Goal: Task Accomplishment & Management: Manage account settings

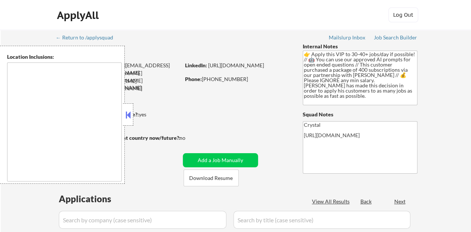
type textarea "remote"
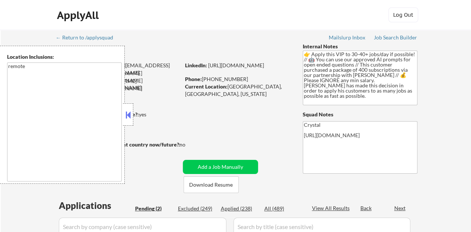
select select ""pending""
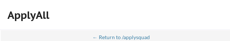
select select ""pending""
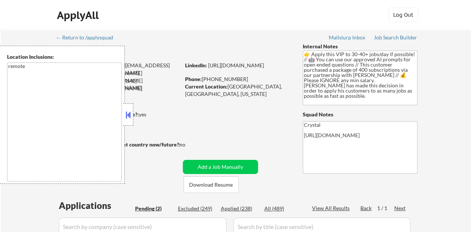
click at [127, 123] on div at bounding box center [128, 115] width 10 height 22
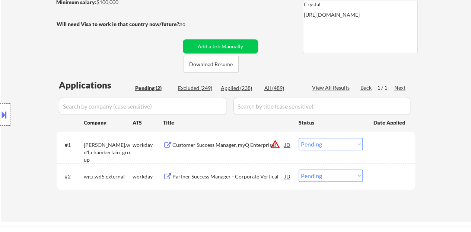
scroll to position [149, 0]
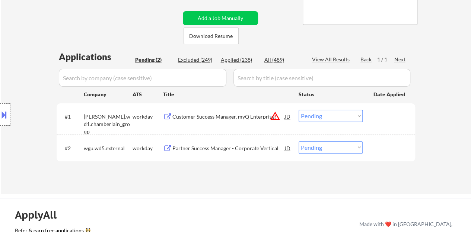
click at [203, 150] on div "Partner Success Manager - Corporate Vertical" at bounding box center [228, 148] width 113 height 7
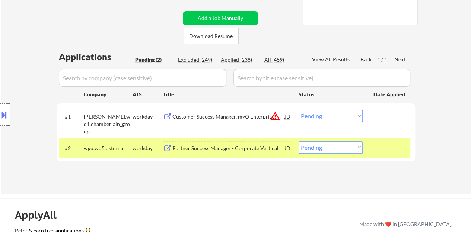
click at [317, 143] on select "Choose an option... Pending Applied Excluded (Questions) Excluded (Expired) Exc…" at bounding box center [331, 148] width 64 height 12
select select ""excluded__bad_match_""
click at [299, 142] on select "Choose an option... Pending Applied Excluded (Questions) Excluded (Expired) Exc…" at bounding box center [331, 148] width 64 height 12
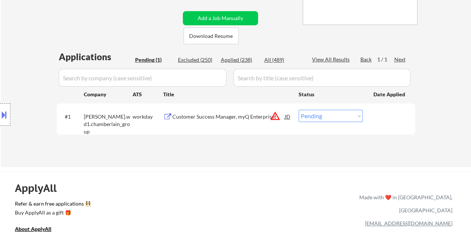
click at [464, 195] on div "ApplyAll Refer & earn free applications 👯‍♀️ Buy ApplyAll as a gift 🎁 About App…" at bounding box center [235, 236] width 471 height 118
click at [220, 122] on div "Customer Success Manager, myQ Enterprise" at bounding box center [228, 116] width 113 height 13
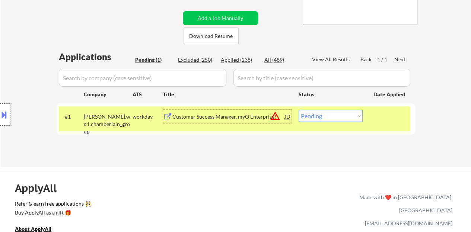
click at [345, 113] on select "Choose an option... Pending Applied Excluded (Questions) Excluded (Expired) Exc…" at bounding box center [331, 116] width 64 height 12
select select ""excluded__bad_match_""
click at [299, 110] on select "Choose an option... Pending Applied Excluded (Questions) Excluded (Expired) Exc…" at bounding box center [331, 116] width 64 height 12
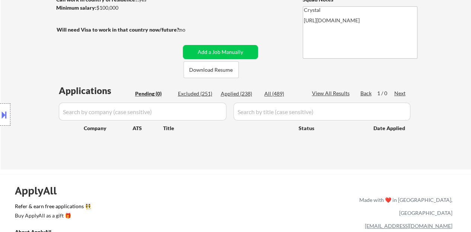
scroll to position [75, 0]
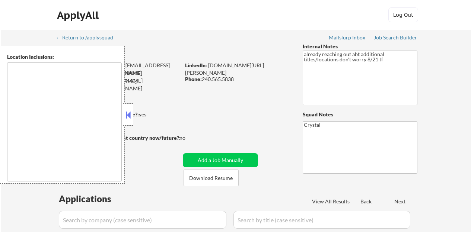
type textarea "Albany, NY Rensselaer, NY Troy, NY Watervliet, NY Cohoes, NY Colonie, NY Latham…"
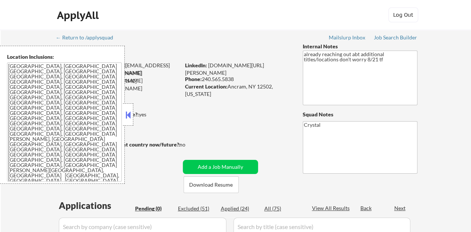
click at [130, 117] on button at bounding box center [128, 115] width 8 height 11
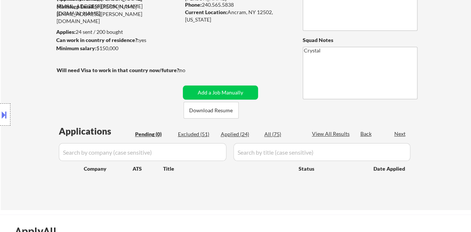
scroll to position [37, 0]
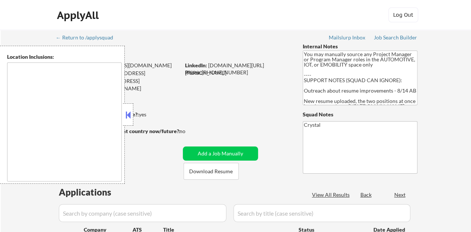
type textarea "Kernersville, NC Colfax, NC Walkertown, NC Oak Ridge, NC High Point, NC Winston…"
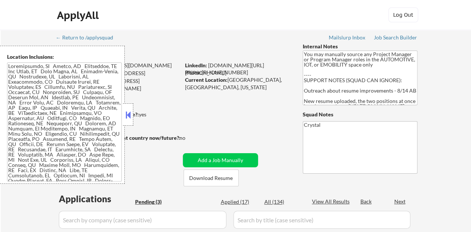
select select ""pending""
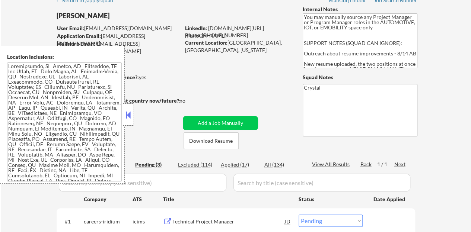
click at [128, 112] on button at bounding box center [128, 115] width 8 height 11
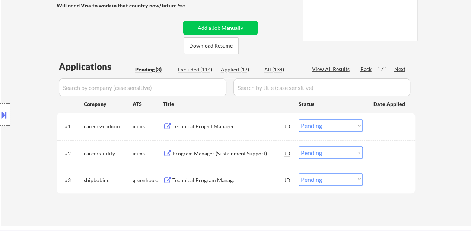
scroll to position [149, 0]
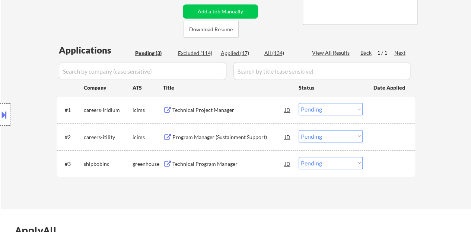
click at [182, 164] on div "Technical Program Manager" at bounding box center [228, 164] width 113 height 7
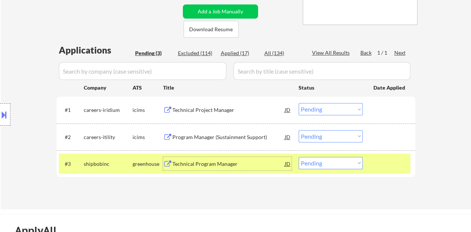
click at [328, 161] on select "Choose an option... Pending Applied Excluded (Questions) Excluded (Expired) Exc…" at bounding box center [331, 163] width 64 height 12
select select ""excluded__bad_match_""
click at [299, 157] on select "Choose an option... Pending Applied Excluded (Questions) Excluded (Expired) Exc…" at bounding box center [331, 163] width 64 height 12
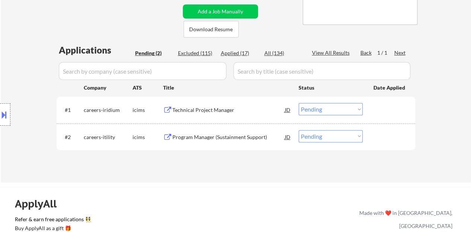
click at [215, 104] on div "Technical Project Manager" at bounding box center [228, 109] width 113 height 13
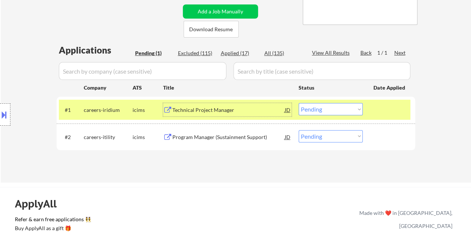
click at [312, 108] on select "Choose an option... Pending Applied Excluded (Questions) Excluded (Expired) Exc…" at bounding box center [331, 109] width 64 height 12
click at [299, 103] on select "Choose an option... Pending Applied Excluded (Questions) Excluded (Expired) Exc…" at bounding box center [331, 109] width 64 height 12
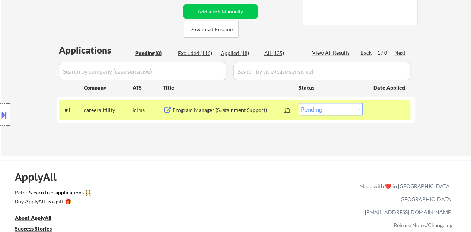
click at [212, 110] on div "Program Manager (Sustainment Support)" at bounding box center [228, 110] width 113 height 7
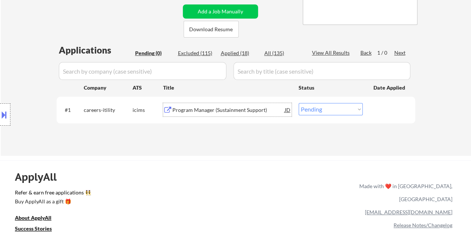
click at [332, 107] on select "Choose an option... Pending Applied Excluded (Questions) Excluded (Expired) Exc…" at bounding box center [331, 109] width 64 height 12
select select ""excluded__bad_match_""
click at [299, 103] on select "Choose an option... Pending Applied Excluded (Questions) Excluded (Expired) Exc…" at bounding box center [331, 109] width 64 height 12
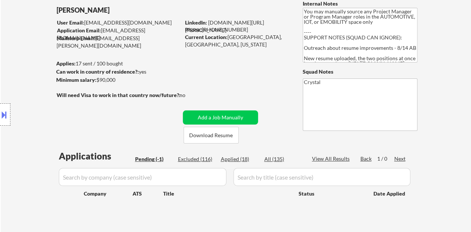
scroll to position [37, 0]
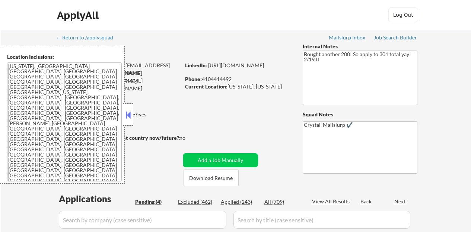
select select ""pending""
click at [130, 113] on button at bounding box center [128, 115] width 8 height 11
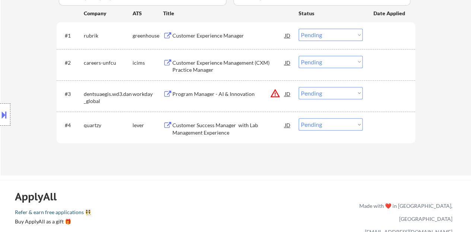
scroll to position [186, 0]
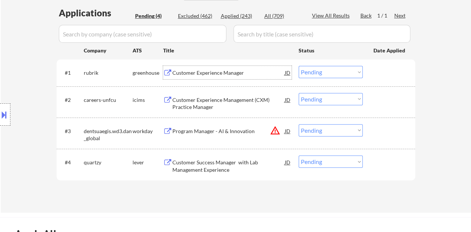
click at [208, 71] on div "Customer Experience Manager" at bounding box center [228, 72] width 113 height 7
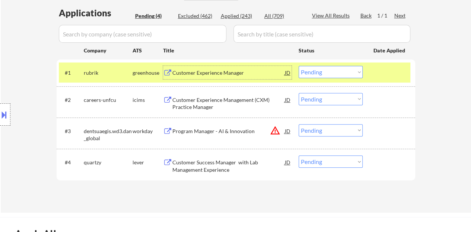
click at [324, 75] on select "Choose an option... Pending Applied Excluded (Questions) Excluded (Expired) Exc…" at bounding box center [331, 72] width 64 height 12
click at [299, 66] on select "Choose an option... Pending Applied Excluded (Questions) Excluded (Expired) Exc…" at bounding box center [331, 72] width 64 height 12
select select ""pending""
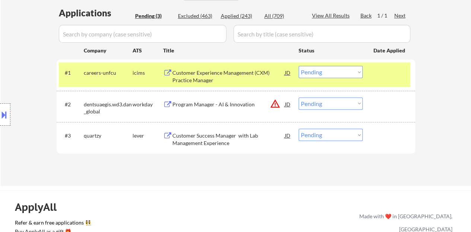
click at [400, 66] on div "#1 careers-unfcu icims Customer Experience Management (CXM) Practice Manager JD…" at bounding box center [235, 75] width 352 height 25
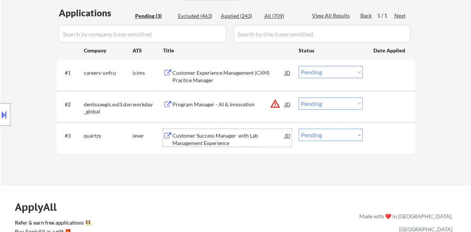
click at [226, 140] on div "Customer Success Manager with Lab Management Experience" at bounding box center [228, 139] width 113 height 15
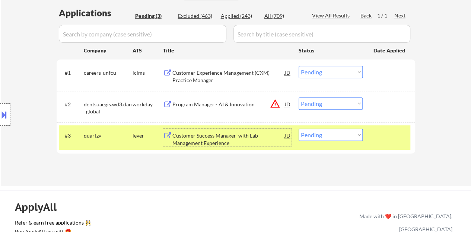
click at [332, 134] on select "Choose an option... Pending Applied Excluded (Questions) Excluded (Expired) Exc…" at bounding box center [331, 135] width 64 height 12
select select ""excluded__bad_match_""
click at [299, 129] on select "Choose an option... Pending Applied Excluded (Questions) Excluded (Expired) Exc…" at bounding box center [331, 135] width 64 height 12
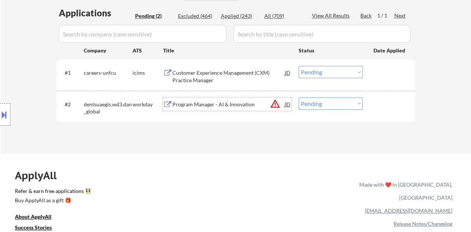
click at [196, 103] on div "Program Manager - AI & Innovation" at bounding box center [228, 104] width 113 height 7
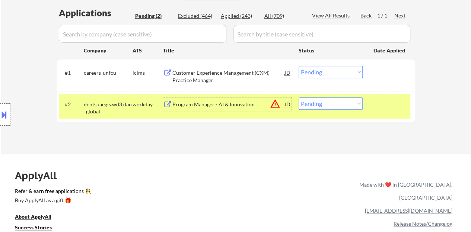
click at [5, 104] on div at bounding box center [5, 115] width 10 height 22
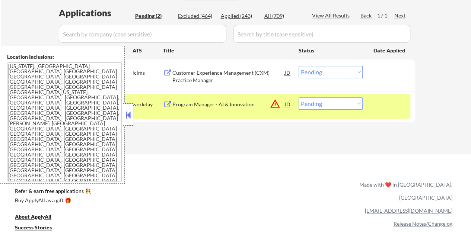
click at [123, 113] on div at bounding box center [128, 115] width 10 height 22
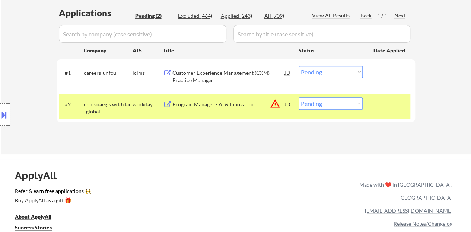
click at [347, 102] on select "Choose an option... Pending Applied Excluded (Questions) Excluded (Expired) Exc…" at bounding box center [331, 104] width 64 height 12
select select ""excluded__location_""
click at [299, 98] on select "Choose an option... Pending Applied Excluded (Questions) Excluded (Expired) Exc…" at bounding box center [331, 104] width 64 height 12
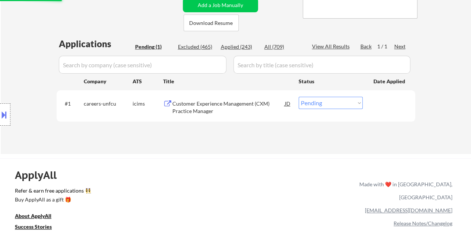
scroll to position [149, 0]
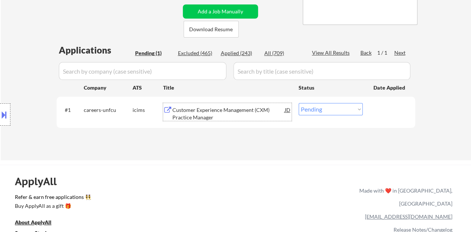
click at [227, 111] on div "Customer Experience Management (CXM) Practice Manager" at bounding box center [228, 114] width 113 height 15
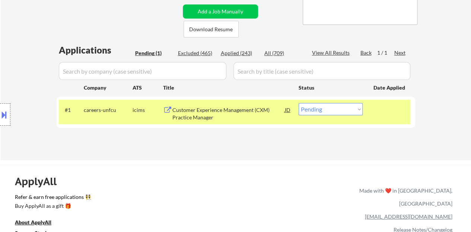
click at [3, 113] on button at bounding box center [4, 115] width 8 height 12
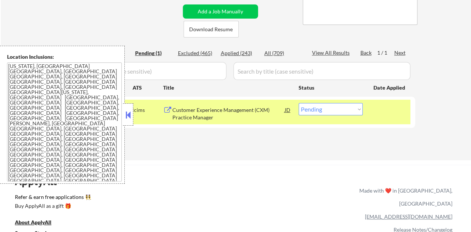
click at [126, 116] on button at bounding box center [128, 115] width 8 height 11
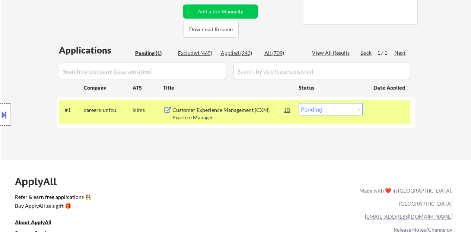
click at [319, 110] on select "Choose an option... Pending Applied Excluded (Questions) Excluded (Expired) Exc…" at bounding box center [331, 109] width 64 height 12
select select ""applied""
click at [299, 103] on select "Choose an option... Pending Applied Excluded (Questions) Excluded (Expired) Exc…" at bounding box center [331, 109] width 64 height 12
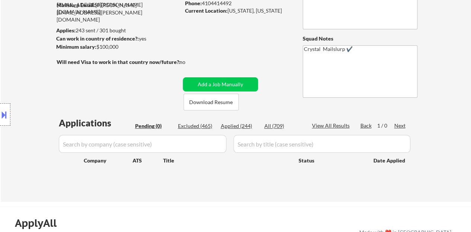
scroll to position [75, 0]
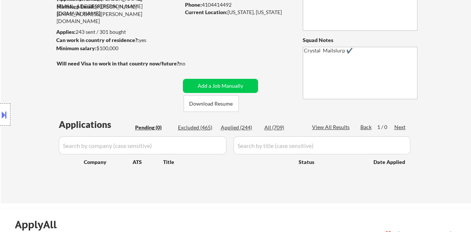
click at [240, 129] on div "Applied (244)" at bounding box center [239, 127] width 37 height 7
select select ""applied""
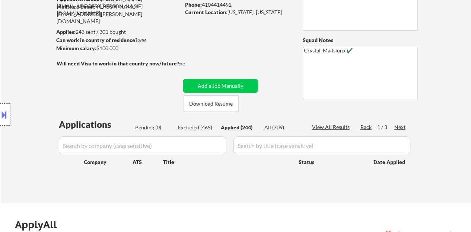
select select ""applied""
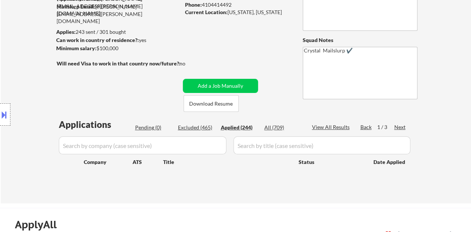
select select ""applied""
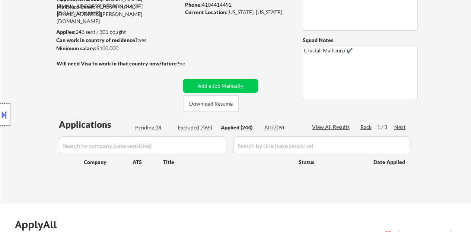
select select ""applied""
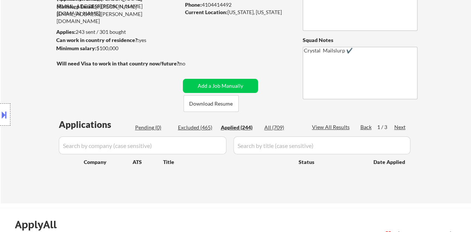
select select ""applied""
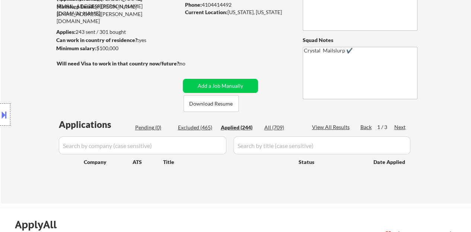
select select ""applied""
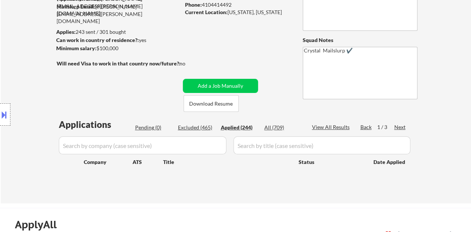
select select ""applied""
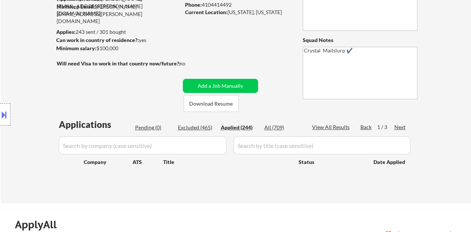
select select ""applied""
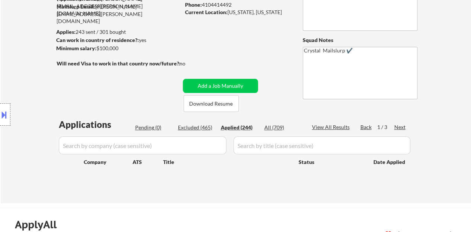
select select ""applied""
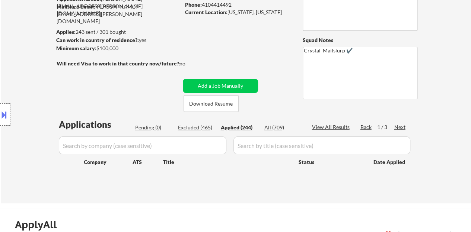
select select ""applied""
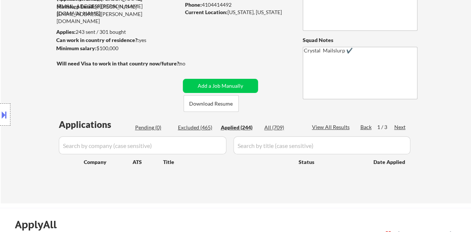
select select ""applied""
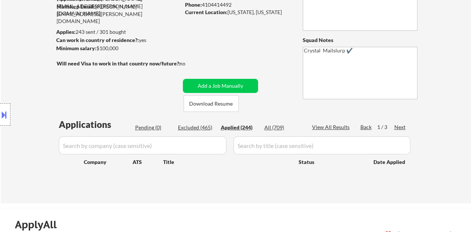
select select ""applied""
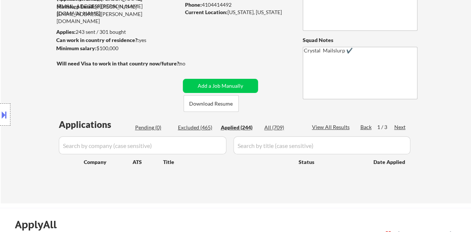
select select ""applied""
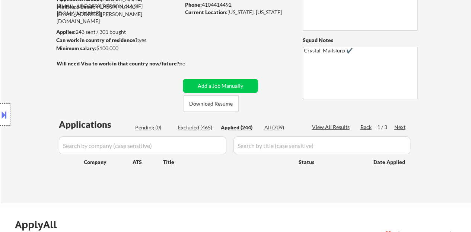
select select ""applied""
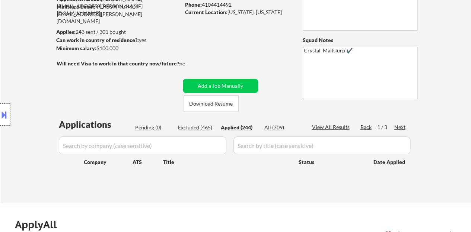
select select ""applied""
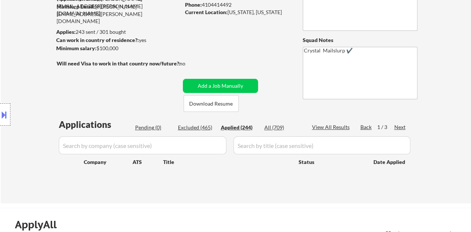
select select ""applied""
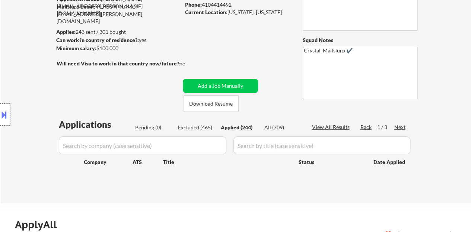
select select ""applied""
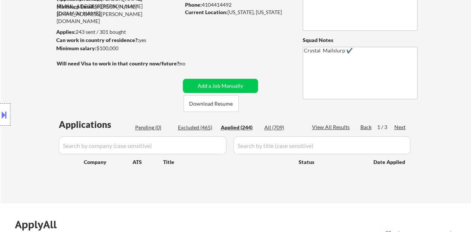
select select ""applied""
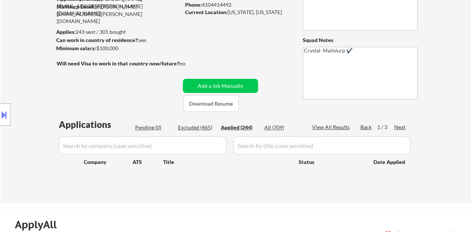
select select ""applied""
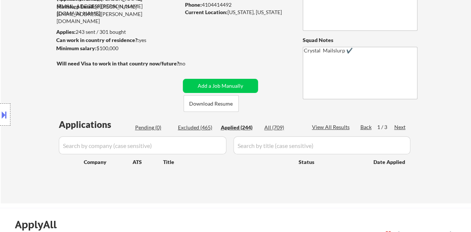
select select ""applied""
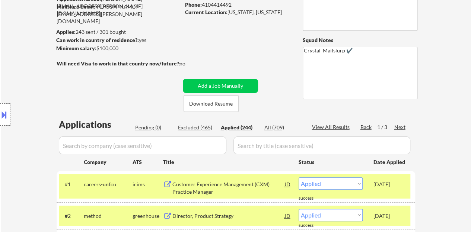
drag, startPoint x: 227, startPoint y: 141, endPoint x: 225, endPoint y: 144, distance: 4.0
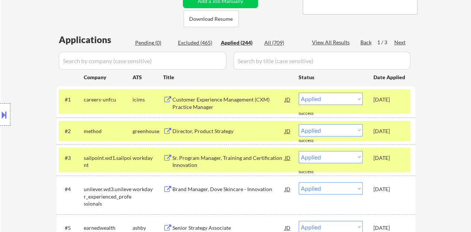
scroll to position [186, 0]
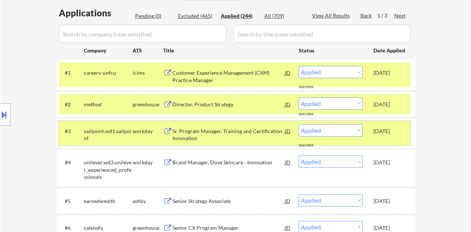
click at [386, 134] on div "Aug 26, 2025" at bounding box center [390, 130] width 33 height 13
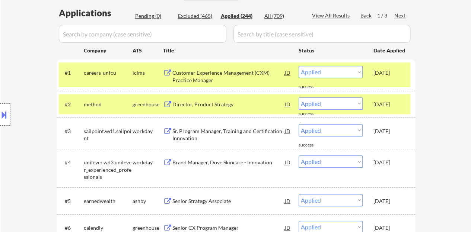
click at [381, 101] on div "Aug 28, 2025" at bounding box center [390, 104] width 33 height 7
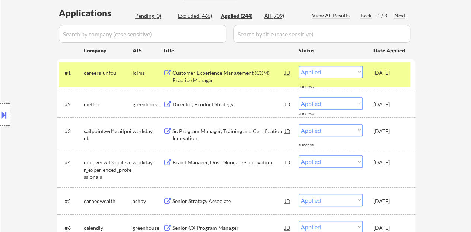
click at [373, 76] on div "#1 careers-unfcu icims Customer Experience Management (CXM) Practice Manager JD…" at bounding box center [235, 75] width 352 height 25
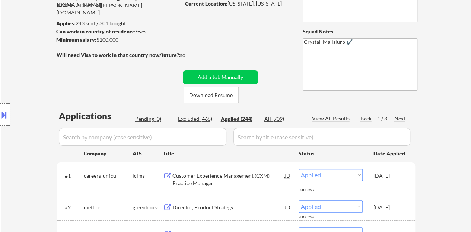
scroll to position [75, 0]
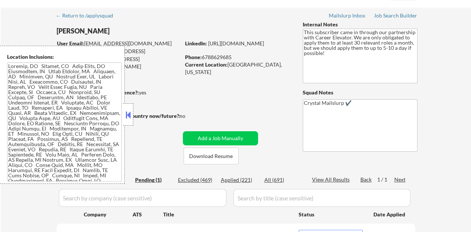
scroll to position [37, 0]
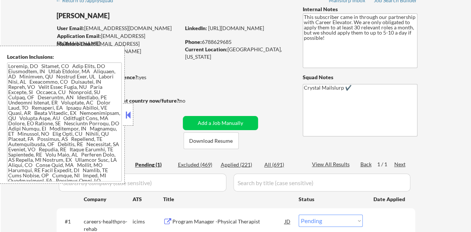
click at [126, 111] on button at bounding box center [128, 115] width 8 height 11
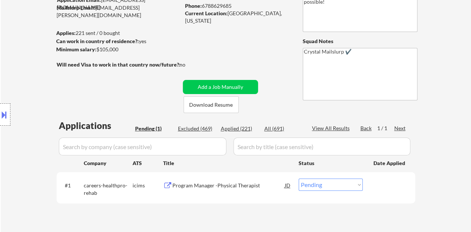
scroll to position [112, 0]
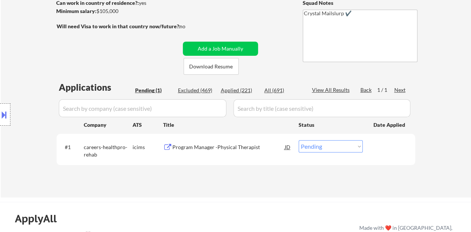
click at [184, 150] on div "Program Manager -Physical Therapist" at bounding box center [228, 147] width 113 height 7
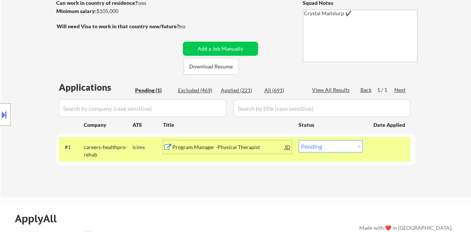
click at [349, 142] on select "Choose an option... Pending Applied Excluded (Questions) Excluded (Expired) Exc…" at bounding box center [331, 146] width 64 height 12
select select ""excluded__bad_match_""
click at [299, 140] on select "Choose an option... Pending Applied Excluded (Questions) Excluded (Expired) Exc…" at bounding box center [331, 146] width 64 height 12
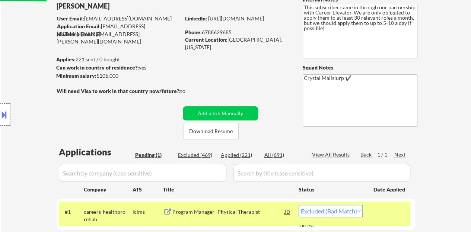
scroll to position [75, 0]
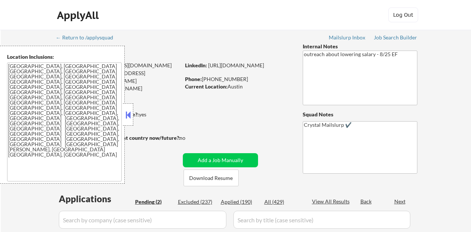
select select ""pending""
click at [127, 105] on div at bounding box center [128, 115] width 10 height 22
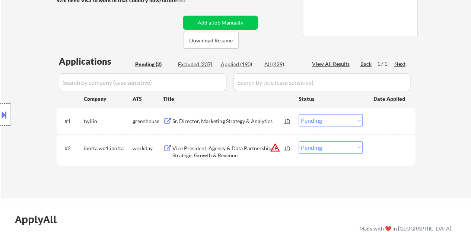
scroll to position [149, 0]
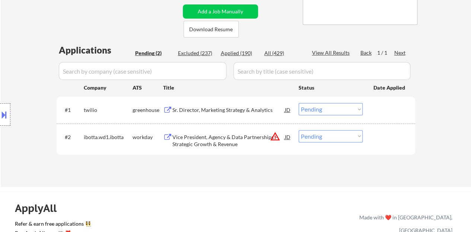
click at [230, 110] on div "Sr. Director, Marketing Strategy & Analytics" at bounding box center [228, 110] width 113 height 7
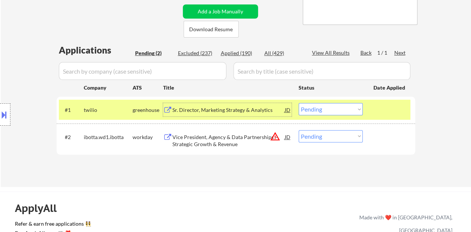
click at [326, 110] on select "Choose an option... Pending Applied Excluded (Questions) Excluded (Expired) Exc…" at bounding box center [331, 109] width 64 height 12
click at [299, 103] on select "Choose an option... Pending Applied Excluded (Questions) Excluded (Expired) Exc…" at bounding box center [331, 109] width 64 height 12
select select ""pending""
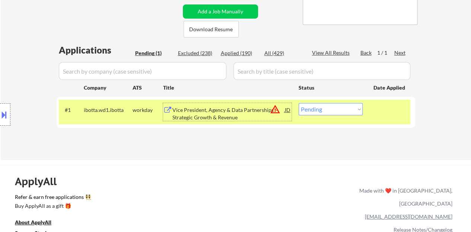
click at [210, 105] on div "Vice President, Agency & Data Partnerships – Strategic Growth & Revenue" at bounding box center [228, 112] width 113 height 18
